Goal: Obtain resource: Download file/media

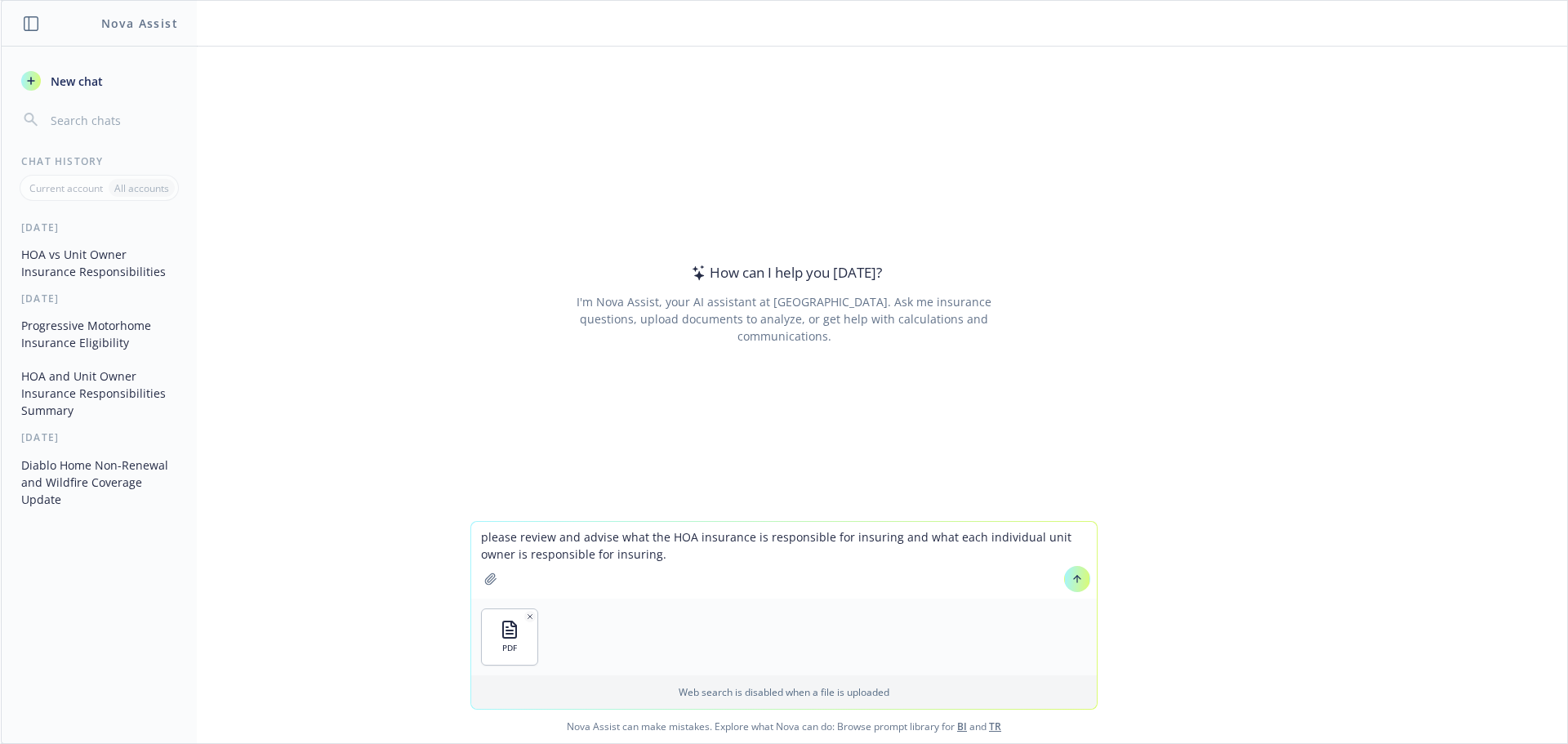
type textarea "please review and advise what the HOA insurance is responsible for insuring and…"
click at [1072, 575] on icon at bounding box center [1077, 579] width 12 height 12
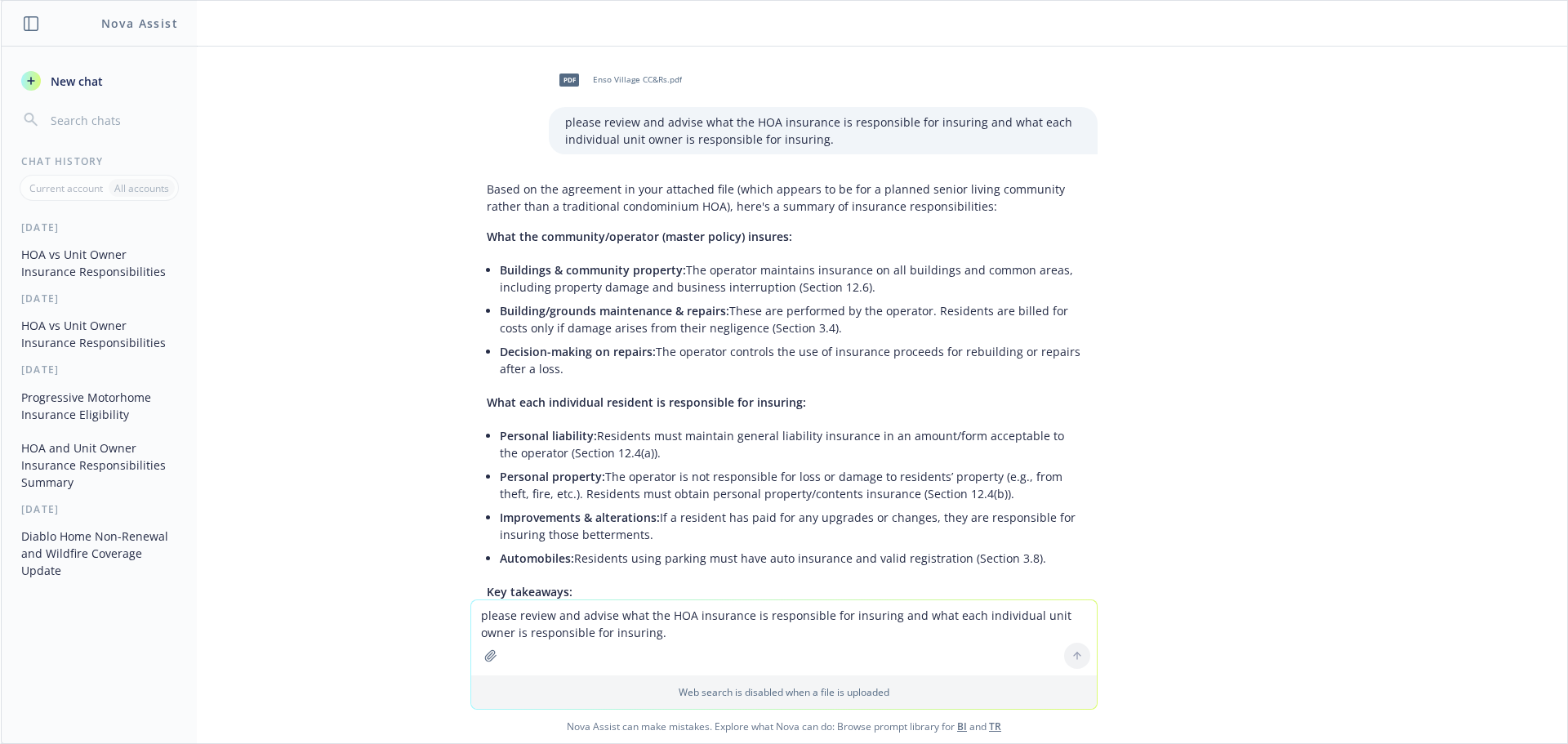
scroll to position [82, 0]
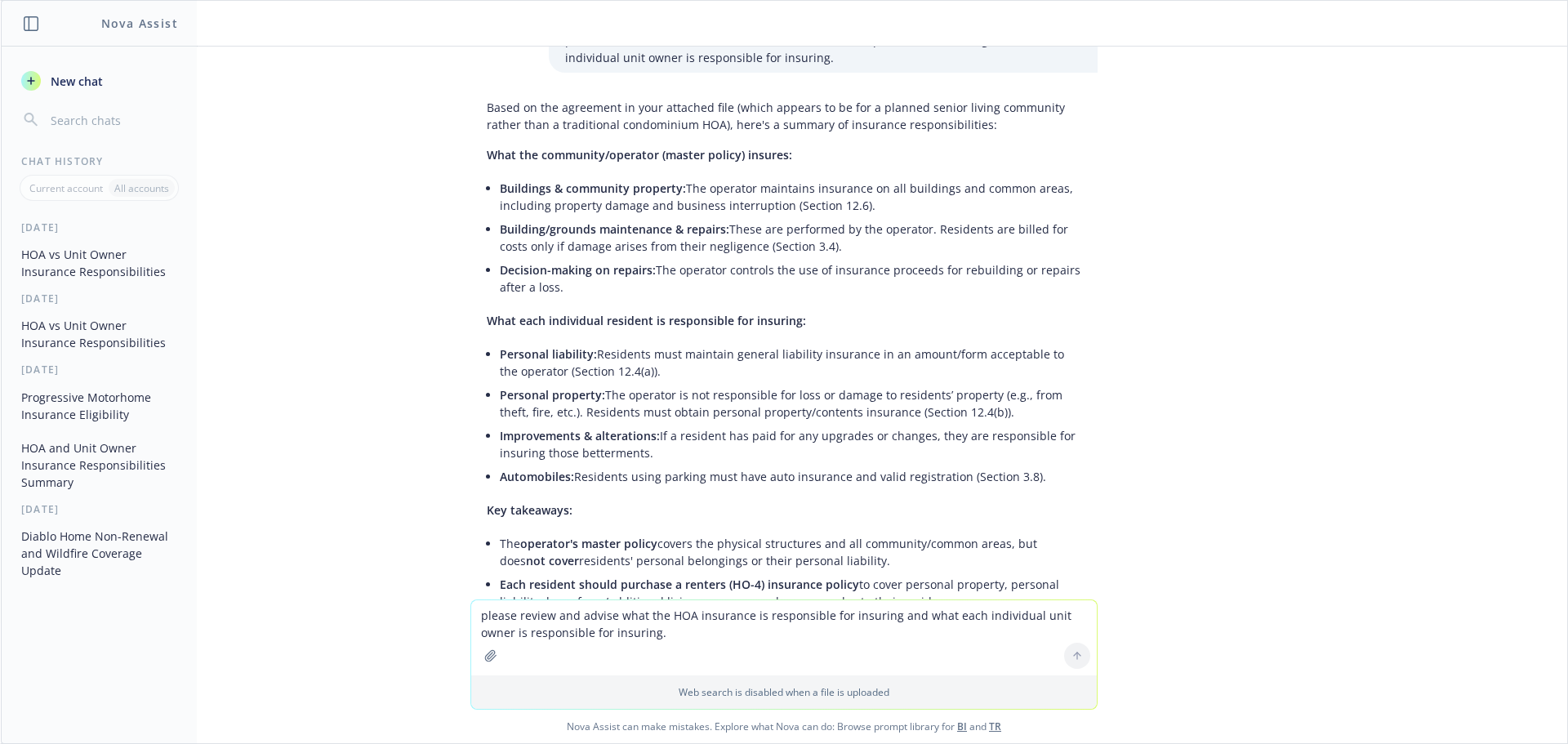
click at [636, 457] on li "Improvements & alterations: If a resident has paid for any upgrades or changes,…" at bounding box center [791, 444] width 582 height 41
click at [674, 615] on textarea "please review and advise what the HOA insurance is responsible for insuring and…" at bounding box center [784, 637] width 625 height 75
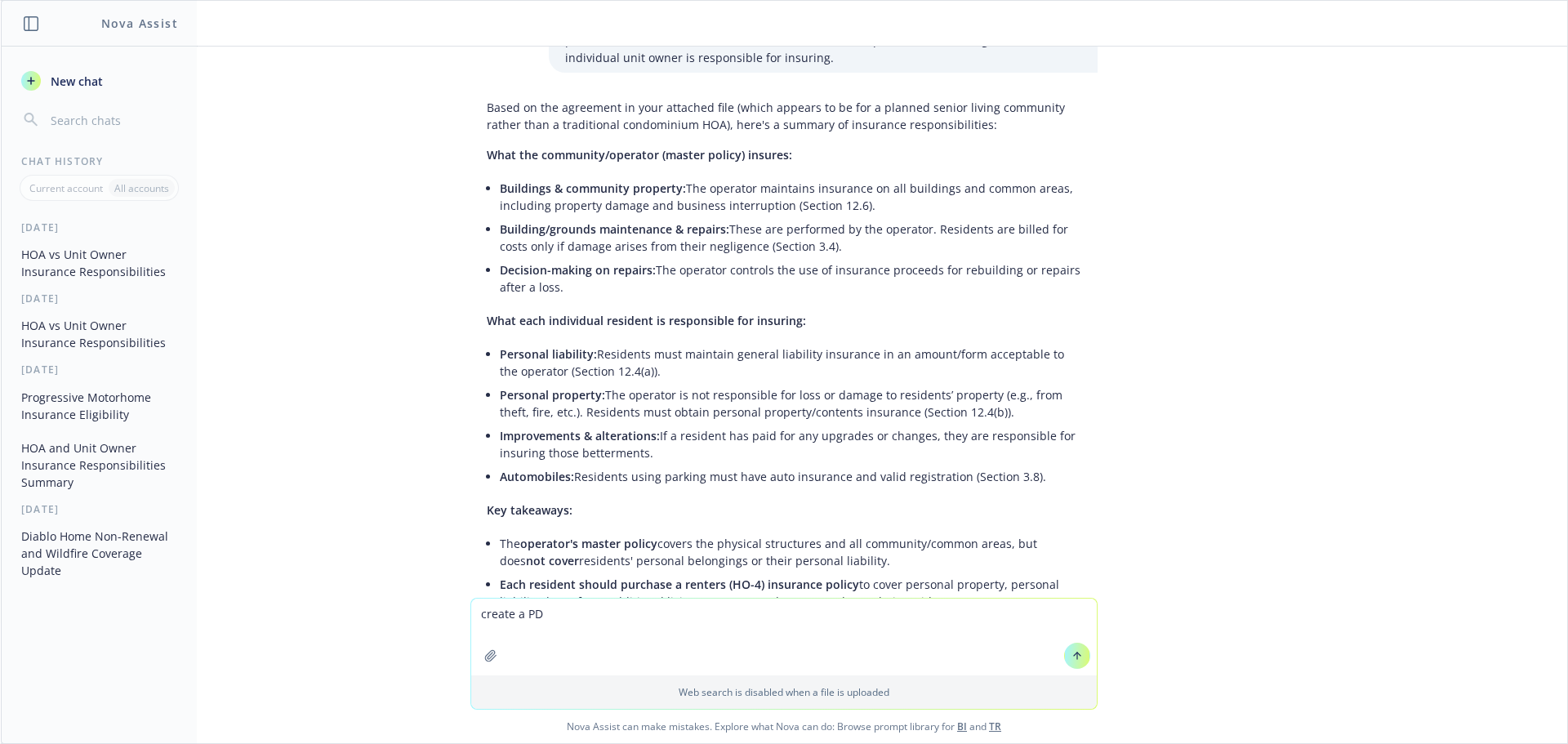
type textarea "create a PDF"
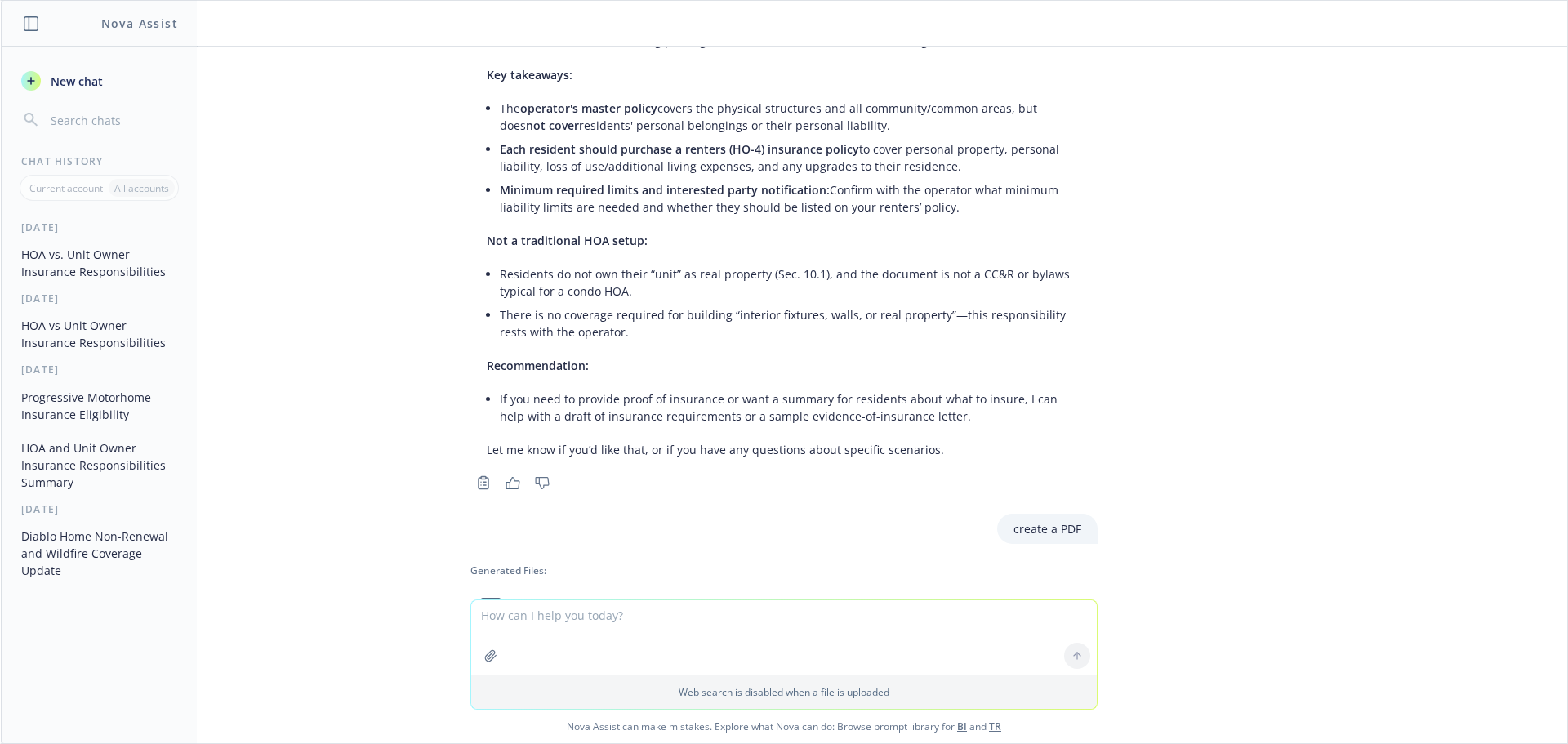
scroll to position [723, 0]
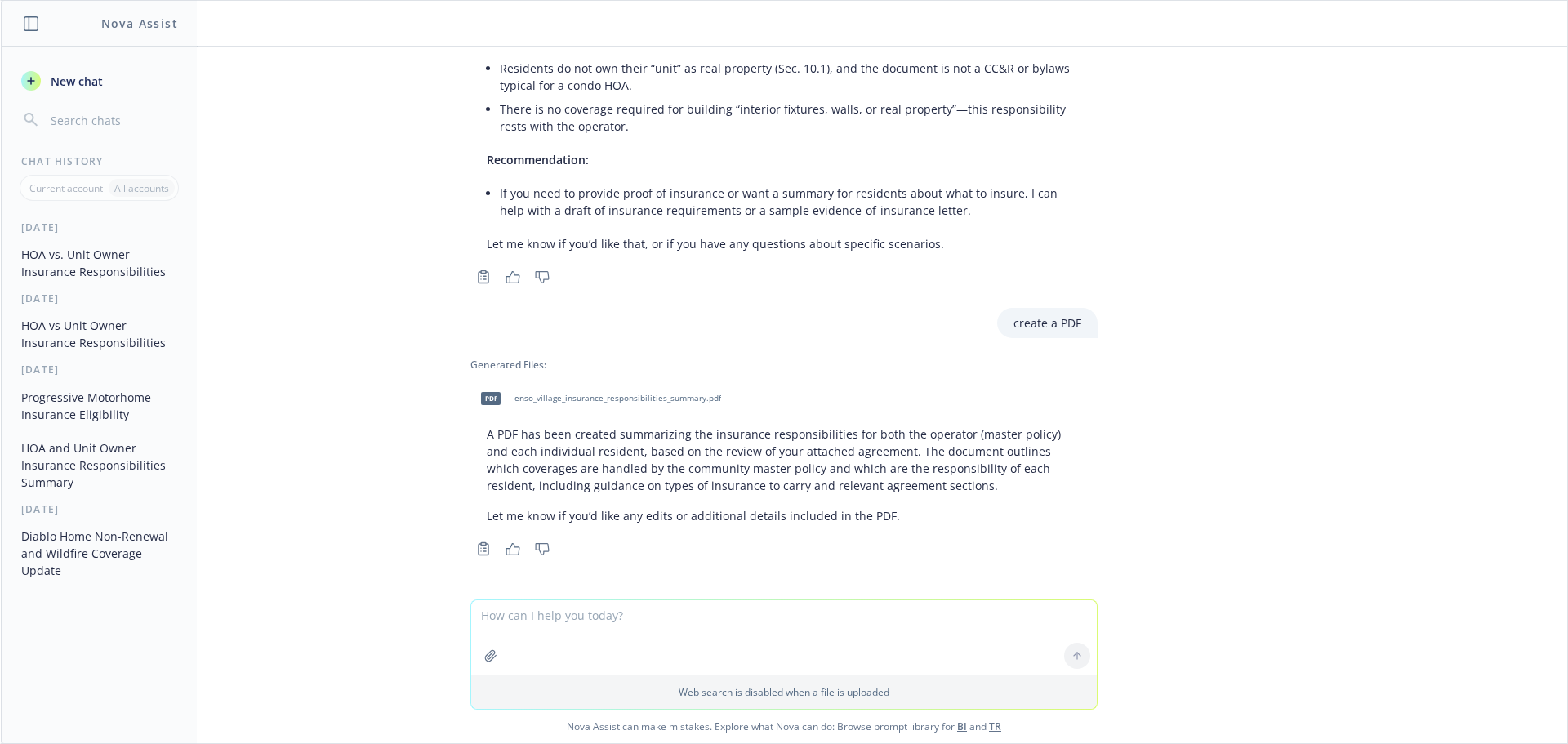
click at [567, 399] on span "enso_village_insurance_responsibilities_summary.pdf" at bounding box center [618, 399] width 207 height 11
